Goal: Check status: Check status

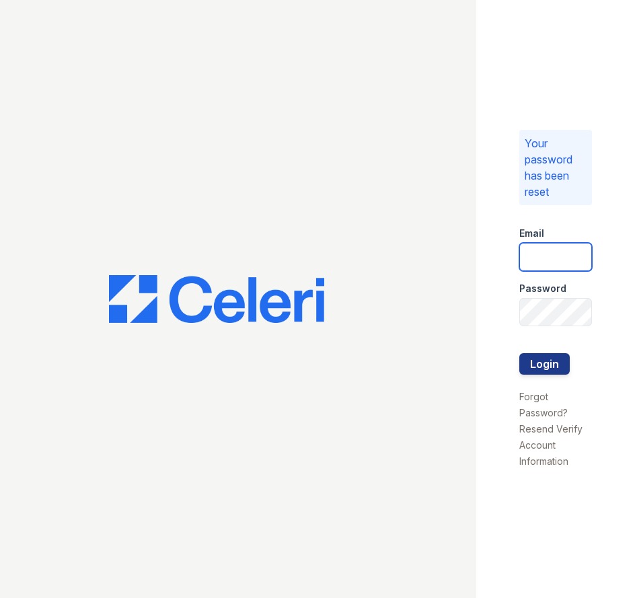
click at [561, 249] on input "email" at bounding box center [555, 257] width 73 height 28
type input "[EMAIL_ADDRESS][DOMAIN_NAME]"
click at [519, 353] on button "Login" at bounding box center [544, 364] width 50 height 22
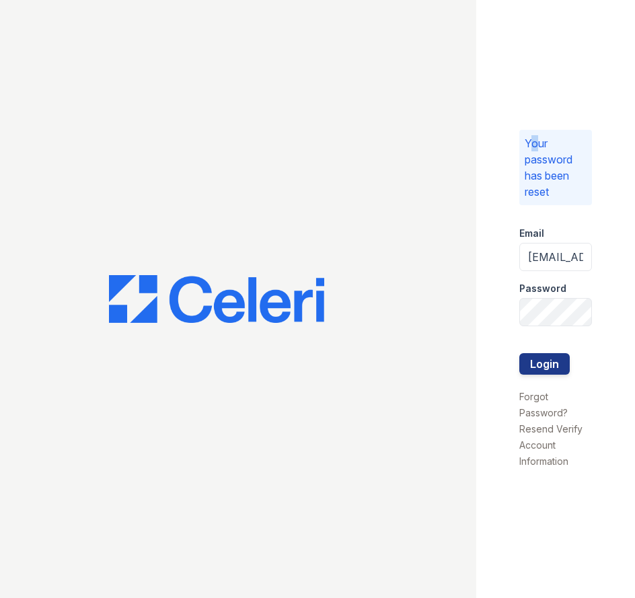
drag, startPoint x: 529, startPoint y: 63, endPoint x: 516, endPoint y: 77, distance: 19.5
click at [516, 77] on div "Your password has been reset Email spatterson@trinity-pm.com Password Login For…" at bounding box center [555, 299] width 159 height 598
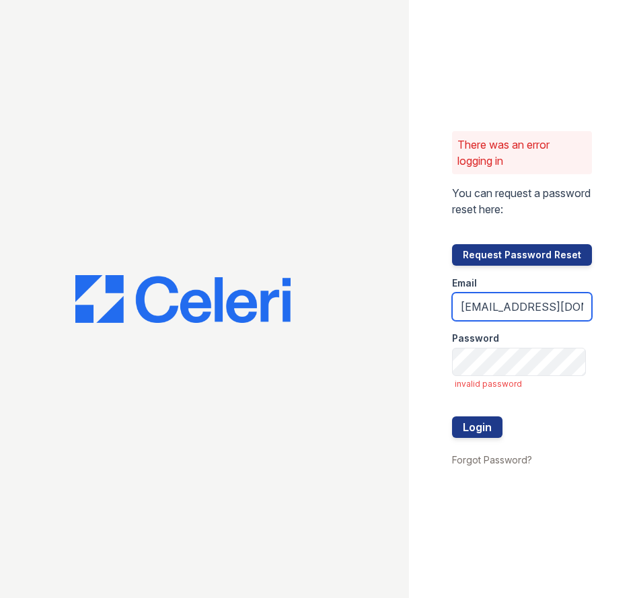
drag, startPoint x: 583, startPoint y: 299, endPoint x: 620, endPoint y: 304, distance: 37.4
click at [620, 304] on div "There was an error logging in You can request a password reset here: Request Pa…" at bounding box center [522, 299] width 226 height 598
drag, startPoint x: 581, startPoint y: 307, endPoint x: 625, endPoint y: 313, distance: 44.7
click at [625, 313] on div "There was an error logging in You can request a password reset here: Request Pa…" at bounding box center [522, 299] width 226 height 598
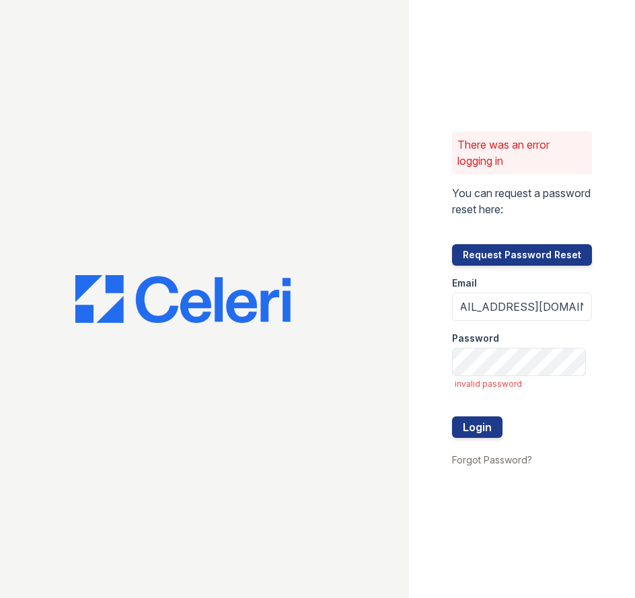
scroll to position [0, 0]
click at [538, 340] on div "Password" at bounding box center [522, 334] width 140 height 27
click at [452, 416] on button "Login" at bounding box center [477, 427] width 50 height 22
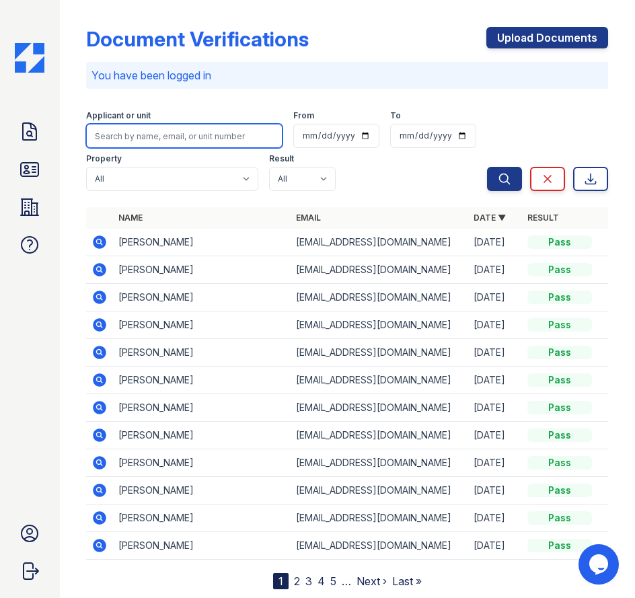
click at [179, 138] on input "search" at bounding box center [184, 136] width 196 height 24
type input "cooks"
click at [487, 167] on button "Search" at bounding box center [504, 179] width 35 height 24
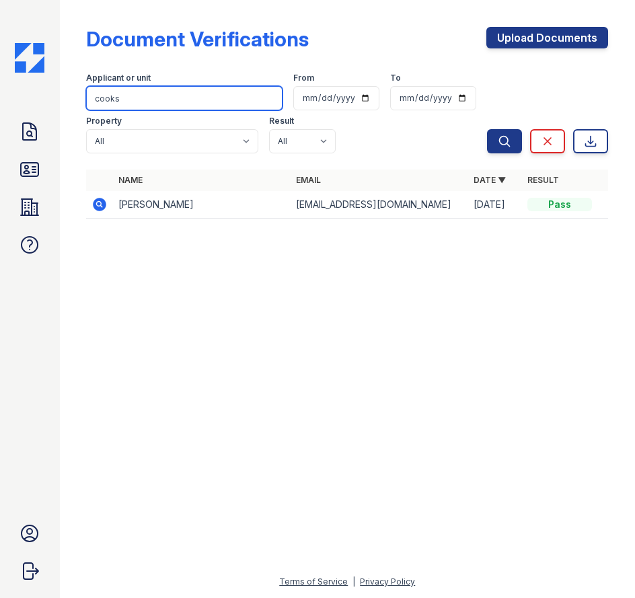
click at [211, 107] on input "cooks" at bounding box center [184, 98] width 196 height 24
type input "cook"
click at [487, 129] on button "Search" at bounding box center [504, 141] width 35 height 24
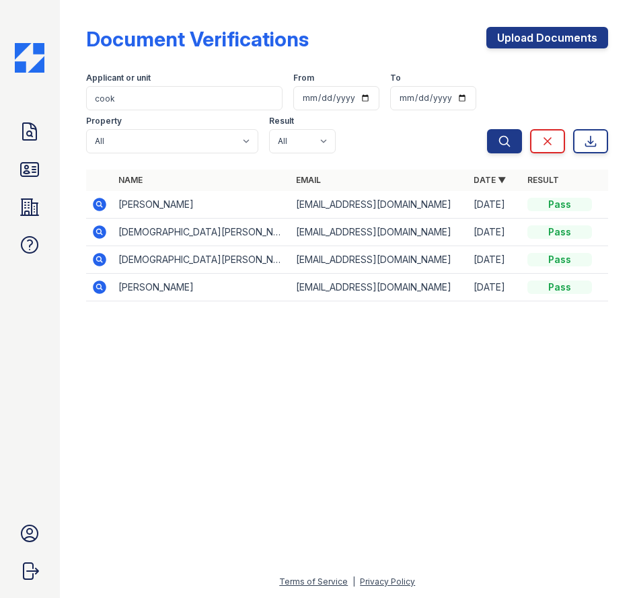
click at [102, 230] on icon at bounding box center [100, 231] width 13 height 13
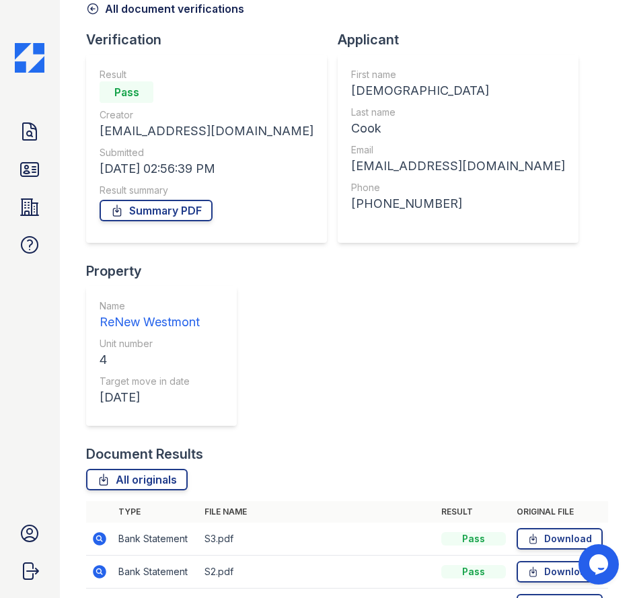
scroll to position [269, 0]
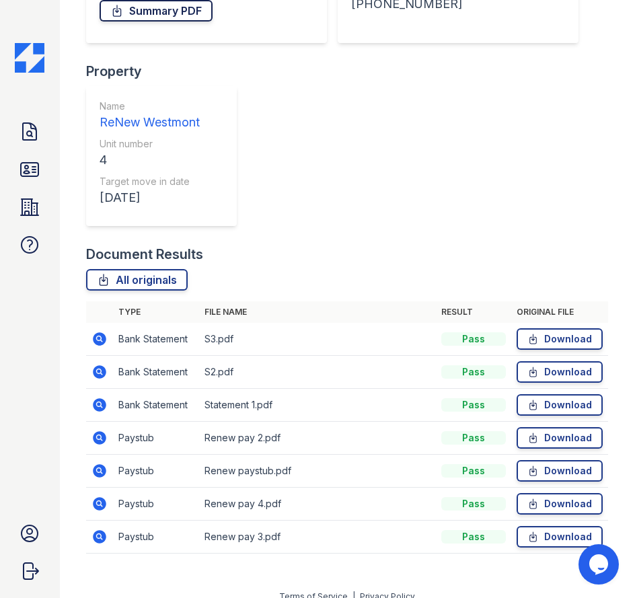
click at [161, 19] on link "Summary PDF" at bounding box center [156, 11] width 113 height 22
click at [34, 179] on icon at bounding box center [30, 170] width 22 height 22
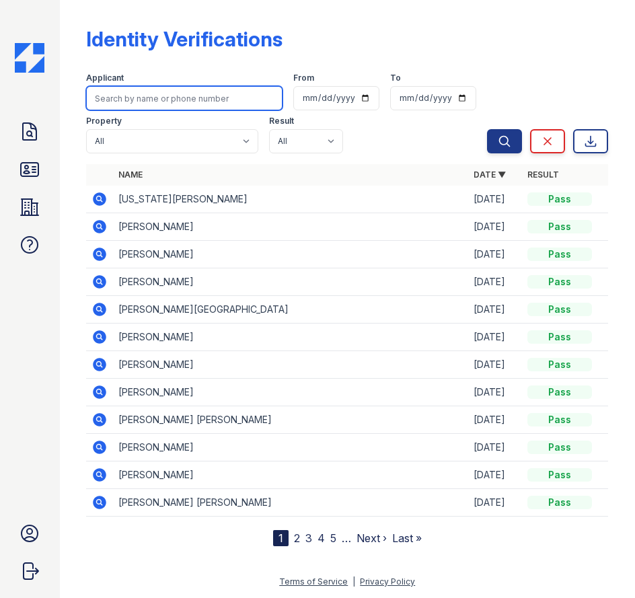
click at [223, 107] on input "search" at bounding box center [184, 98] width 196 height 24
type input "cook"
click at [487, 129] on button "Search" at bounding box center [504, 141] width 35 height 24
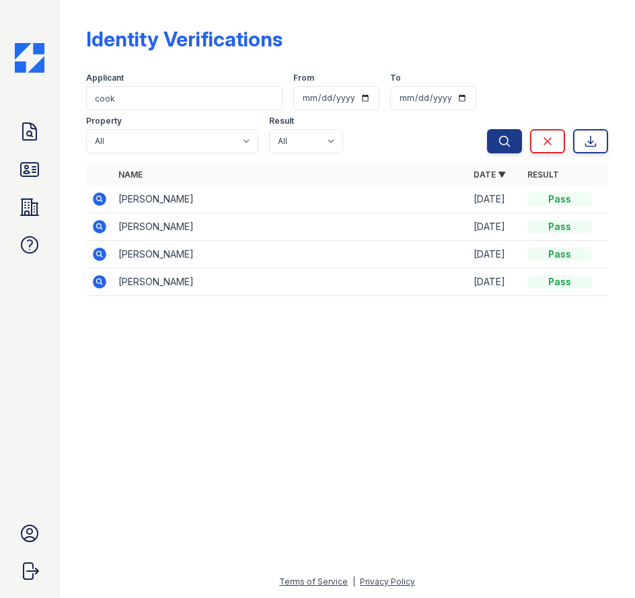
click at [105, 225] on icon at bounding box center [100, 226] width 13 height 13
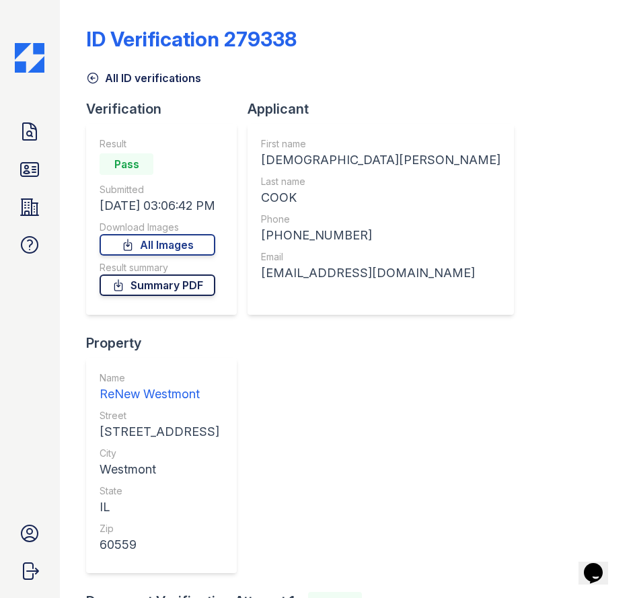
click at [185, 281] on link "Summary PDF" at bounding box center [158, 285] width 116 height 22
click at [167, 240] on link "All Images" at bounding box center [158, 245] width 116 height 22
